Goal: Book appointment/travel/reservation

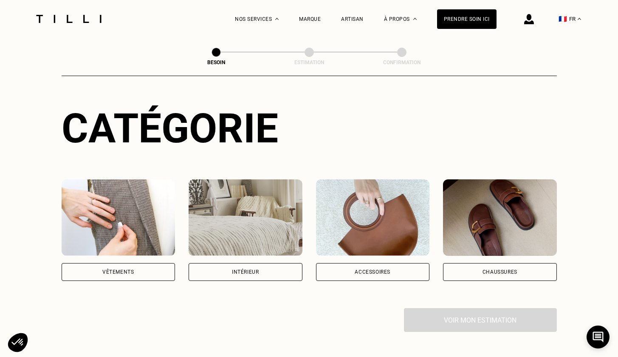
scroll to position [78, 0]
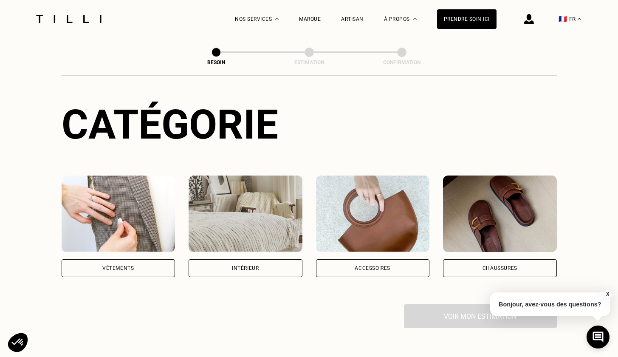
click at [272, 261] on div "Intérieur" at bounding box center [246, 268] width 114 height 18
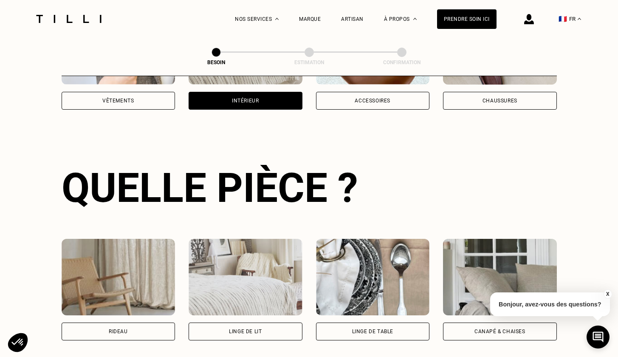
scroll to position [277, 0]
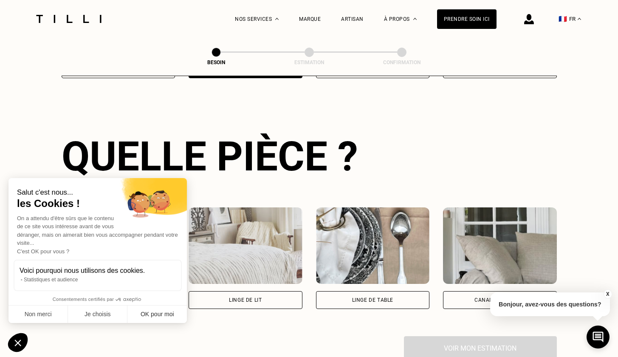
click at [147, 317] on button "OK pour moi" at bounding box center [158, 315] width 60 height 18
checkbox input "true"
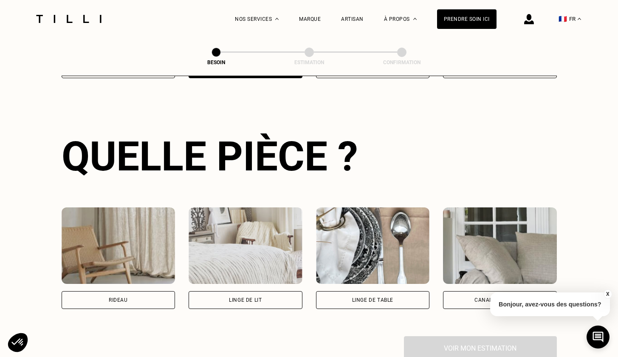
click at [145, 293] on div "Rideau" at bounding box center [119, 300] width 114 height 18
select select "FR"
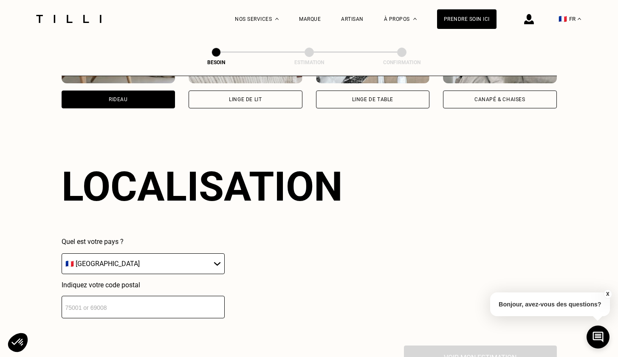
scroll to position [507, 0]
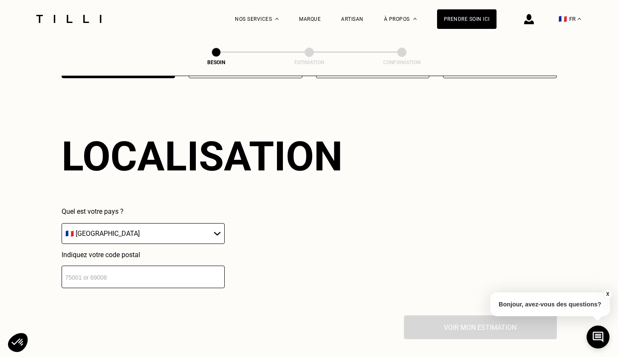
click at [194, 271] on input "number" at bounding box center [143, 277] width 163 height 23
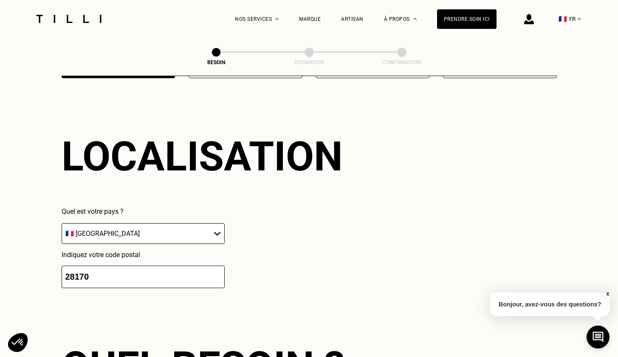
scroll to position [720, 0]
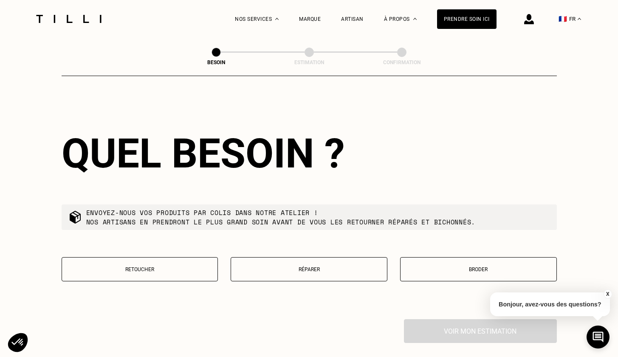
type input "28170"
click at [189, 266] on p "Retoucher" at bounding box center [139, 269] width 147 height 6
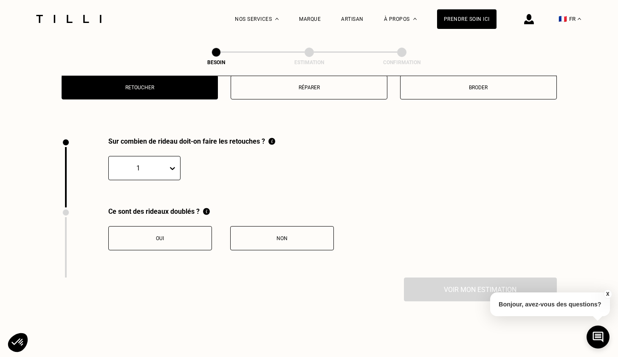
scroll to position [937, 0]
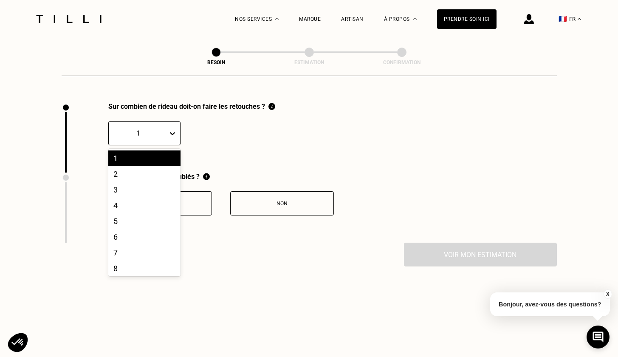
click at [169, 129] on icon at bounding box center [172, 133] width 9 height 9
click at [145, 166] on div "2" at bounding box center [144, 174] width 72 height 16
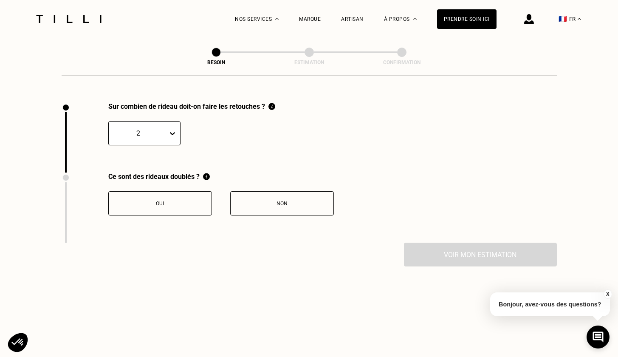
click at [170, 192] on button "Oui" at bounding box center [160, 203] width 104 height 24
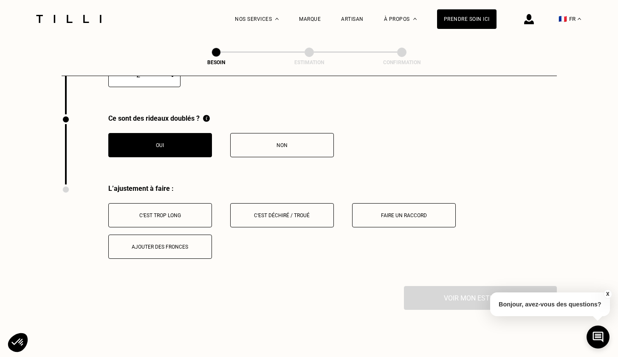
scroll to position [990, 0]
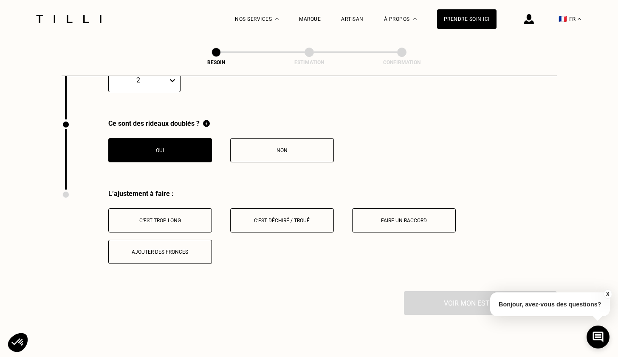
click at [184, 218] on button "C‘est trop long" at bounding box center [160, 220] width 104 height 24
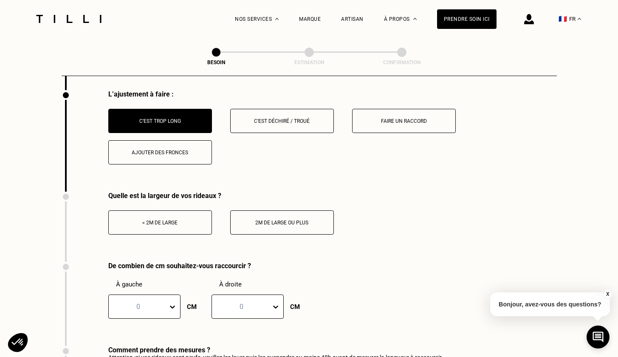
scroll to position [1090, 0]
click at [185, 219] on div "< 2m de large" at bounding box center [160, 222] width 94 height 6
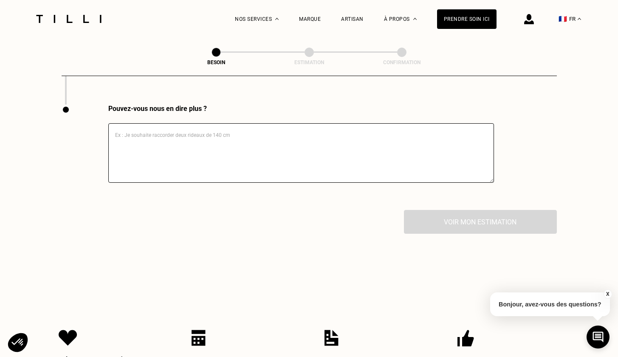
scroll to position [1457, 0]
